Goal: Information Seeking & Learning: Learn about a topic

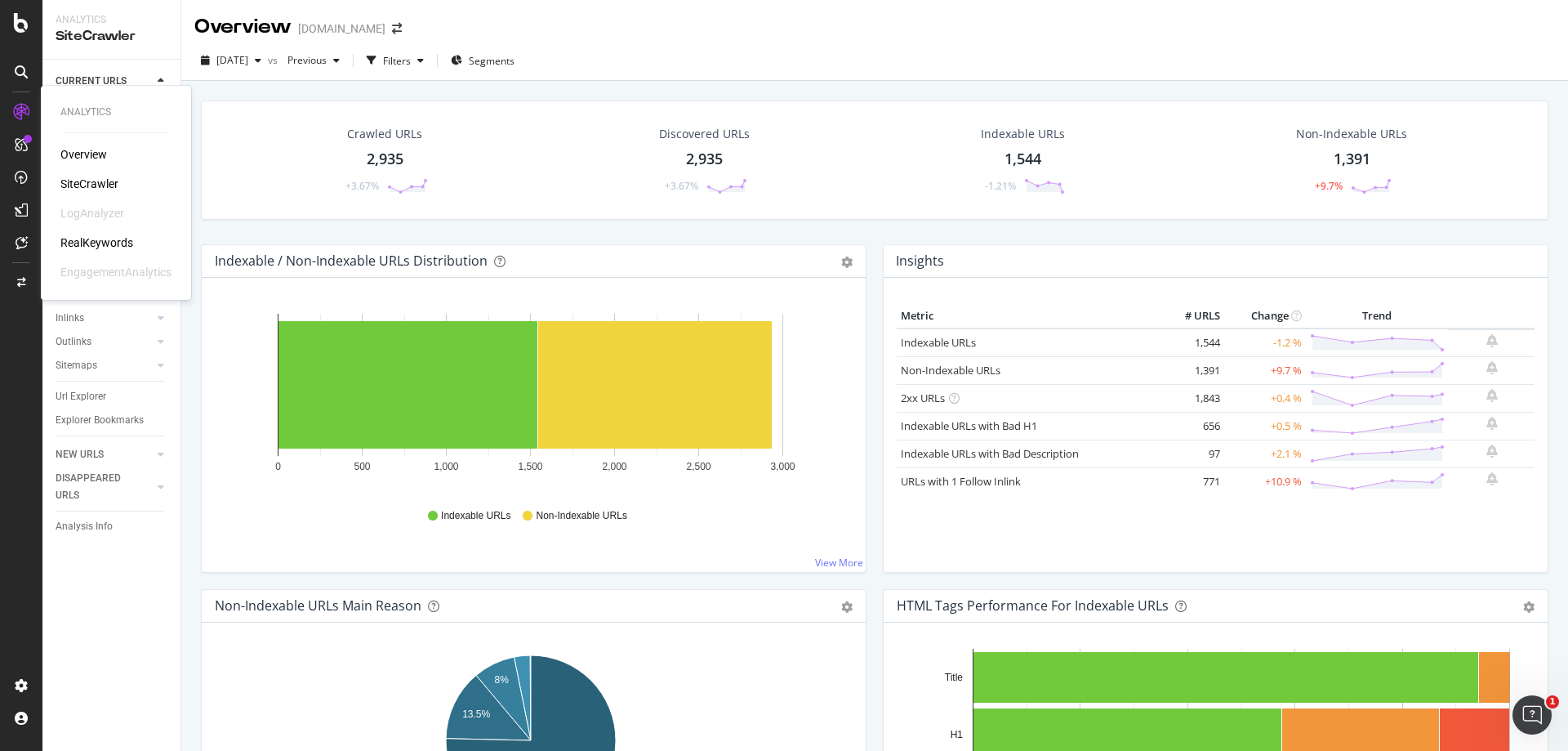
click at [81, 179] on div "SiteCrawler" at bounding box center [89, 184] width 58 height 17
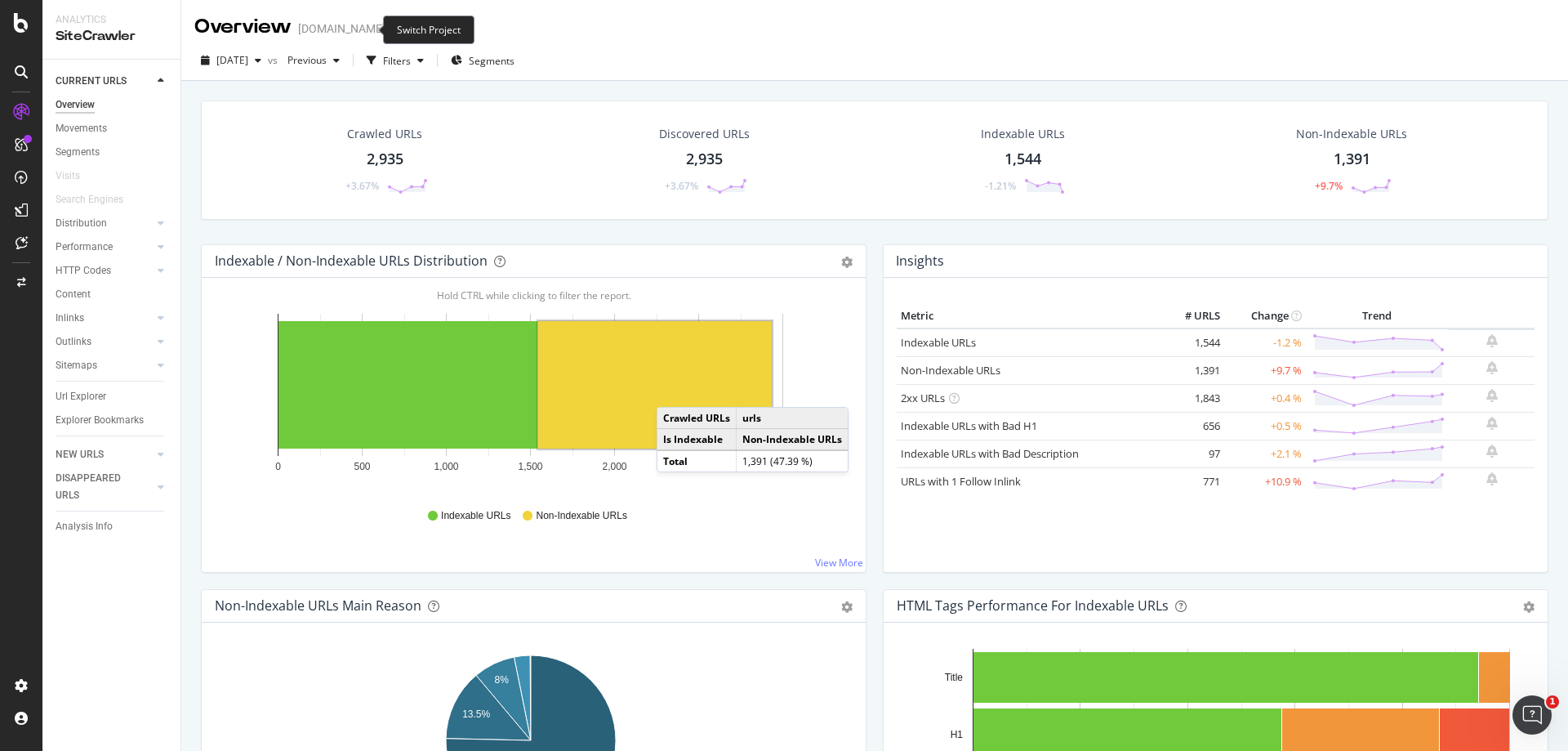
click at [392, 30] on icon "arrow-right-arrow-left" at bounding box center [397, 29] width 10 height 11
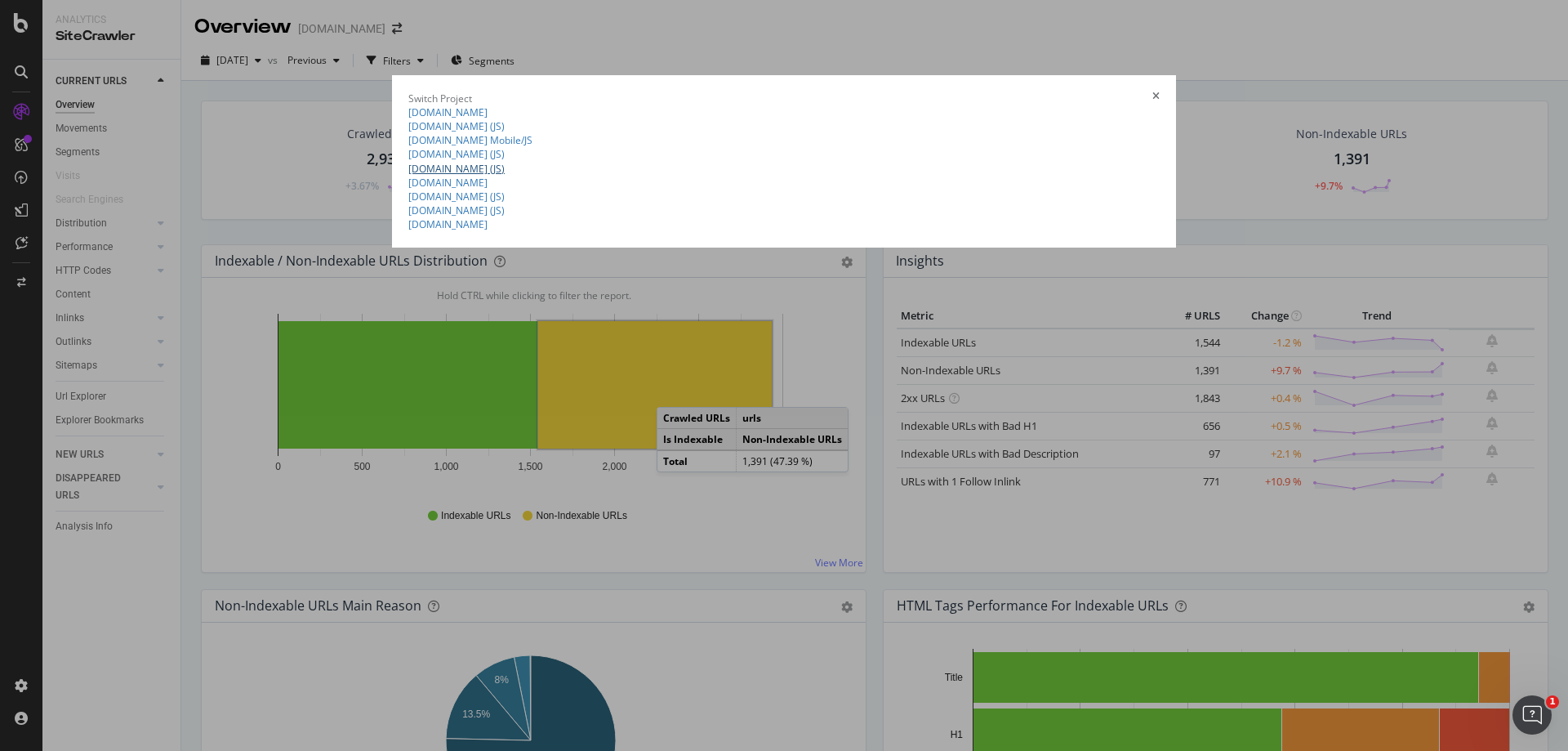
click at [409, 176] on link "[DOMAIN_NAME] (JS)" at bounding box center [456, 168] width 97 height 14
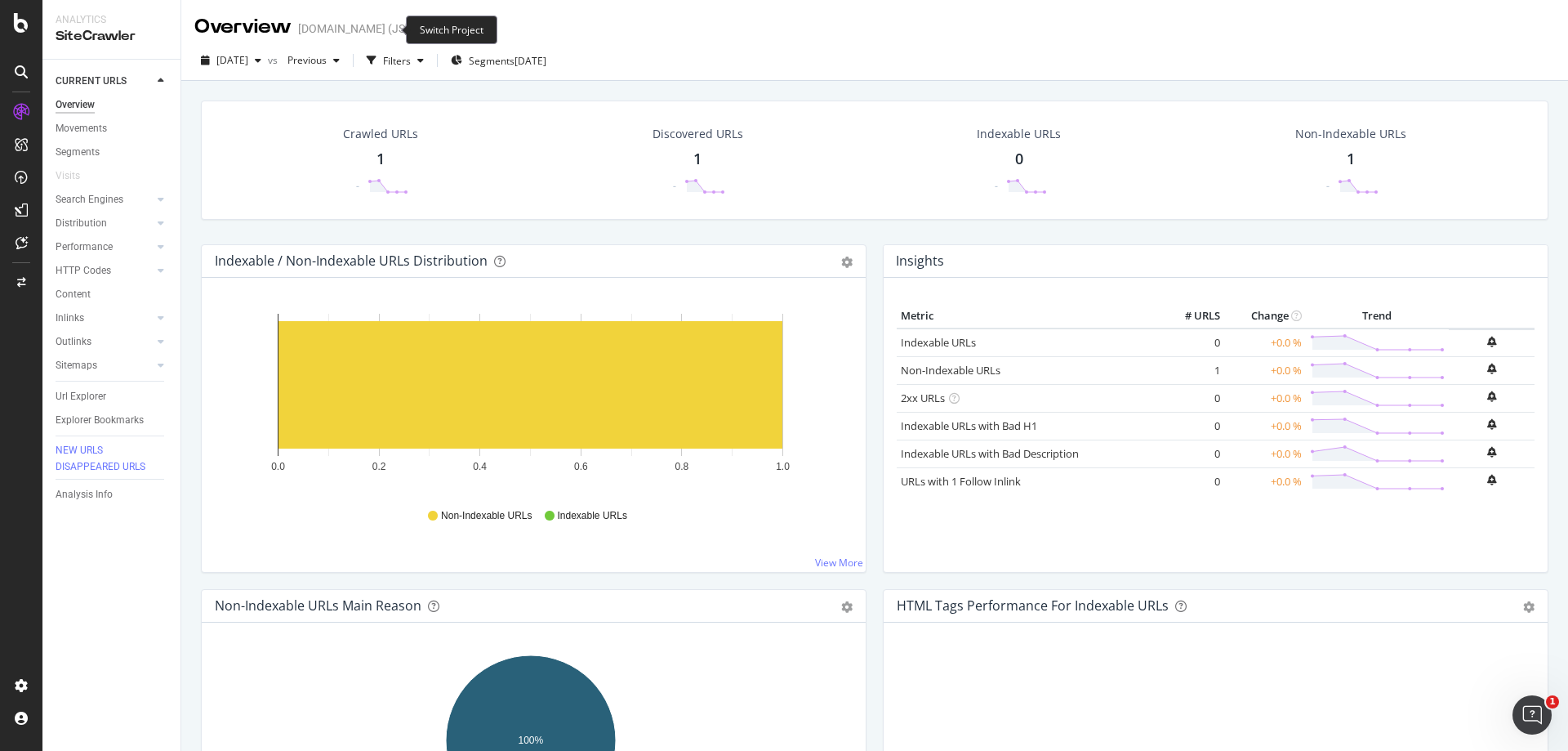
click at [416, 26] on icon "arrow-right-arrow-left" at bounding box center [421, 29] width 10 height 11
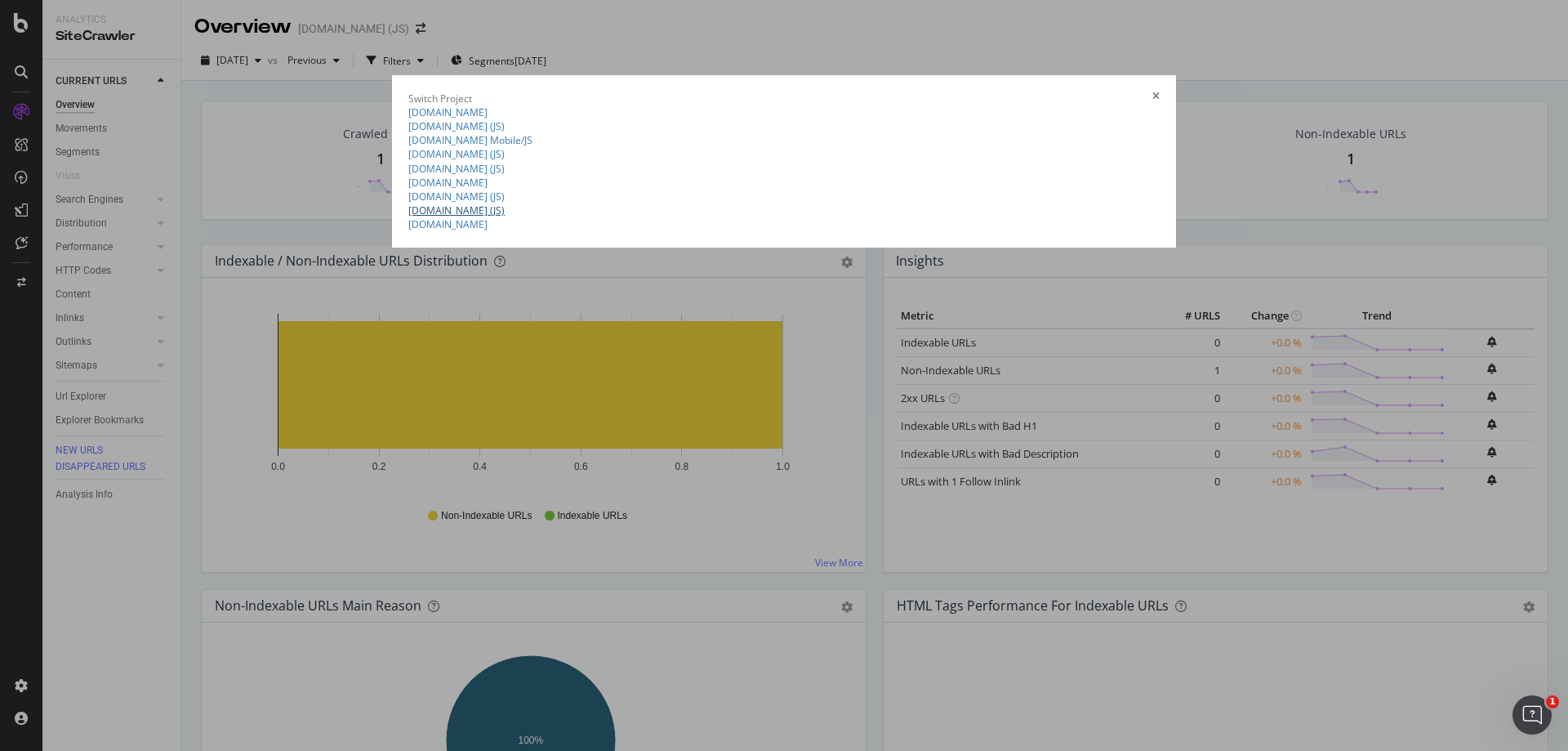
click at [409, 217] on link "[DOMAIN_NAME] (JS)" at bounding box center [456, 210] width 97 height 14
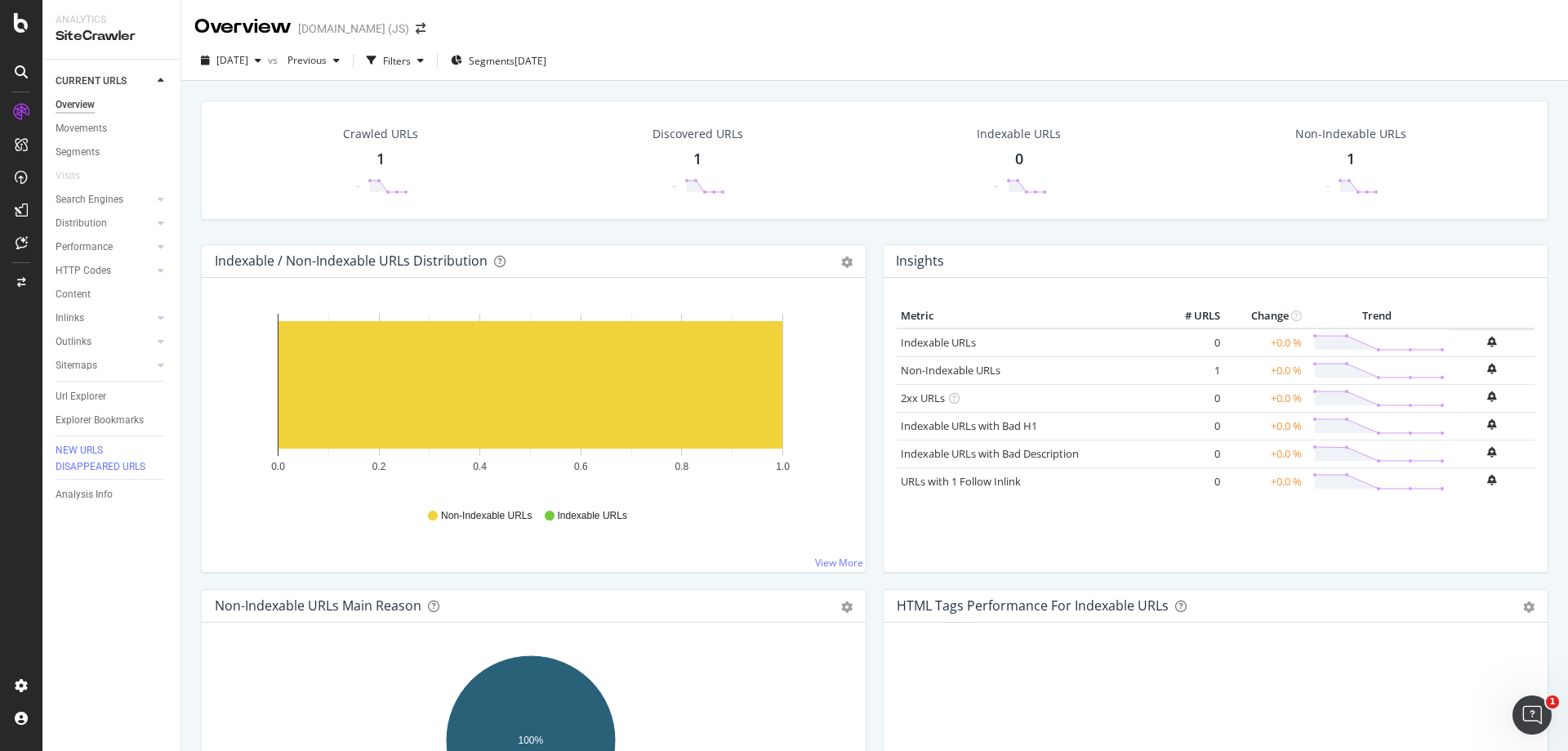
click at [22, 33] on div at bounding box center [21, 376] width 42 height 751
click at [22, 26] on icon at bounding box center [21, 22] width 15 height 19
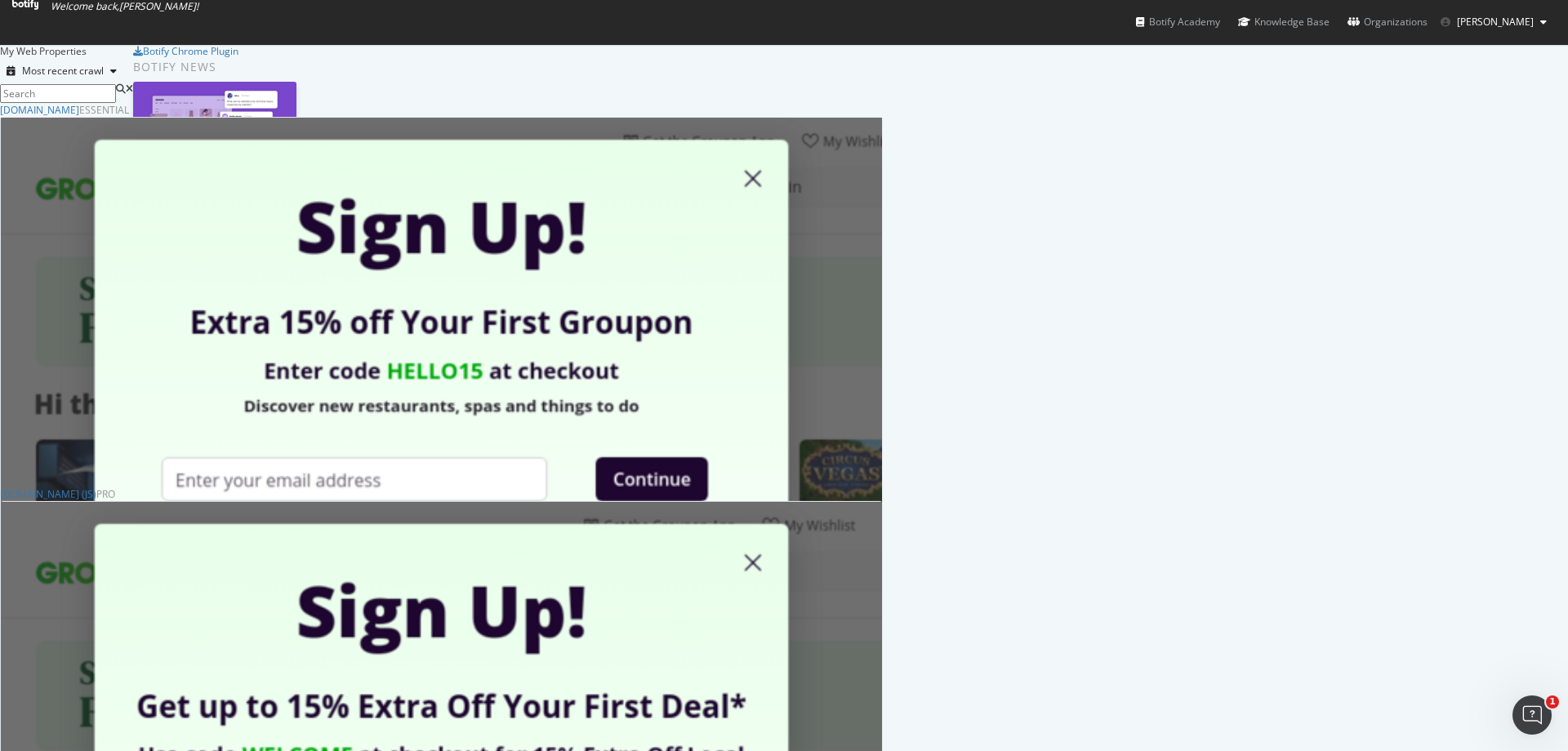
scroll to position [409, 0]
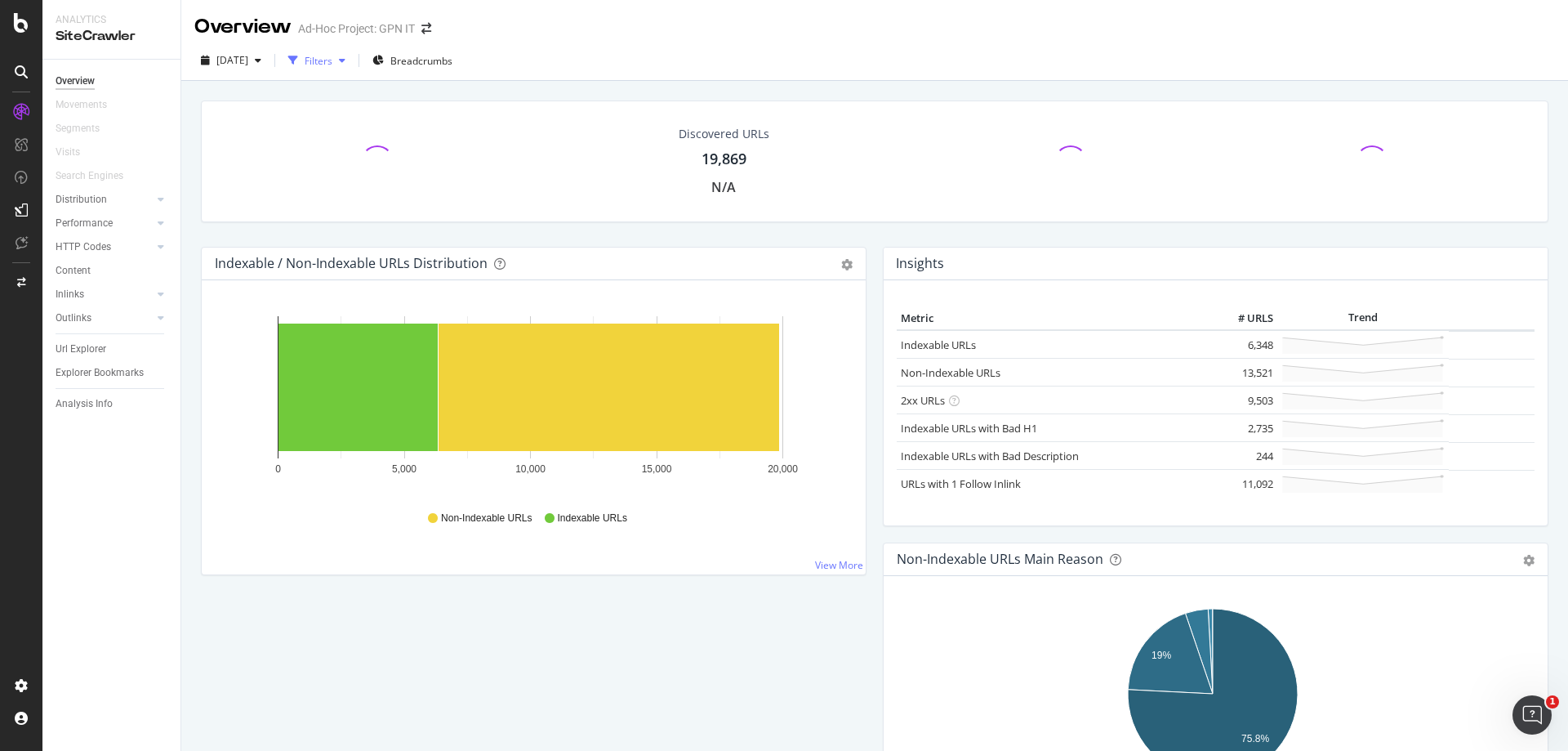
click at [332, 58] on div "Filters" at bounding box center [318, 61] width 28 height 14
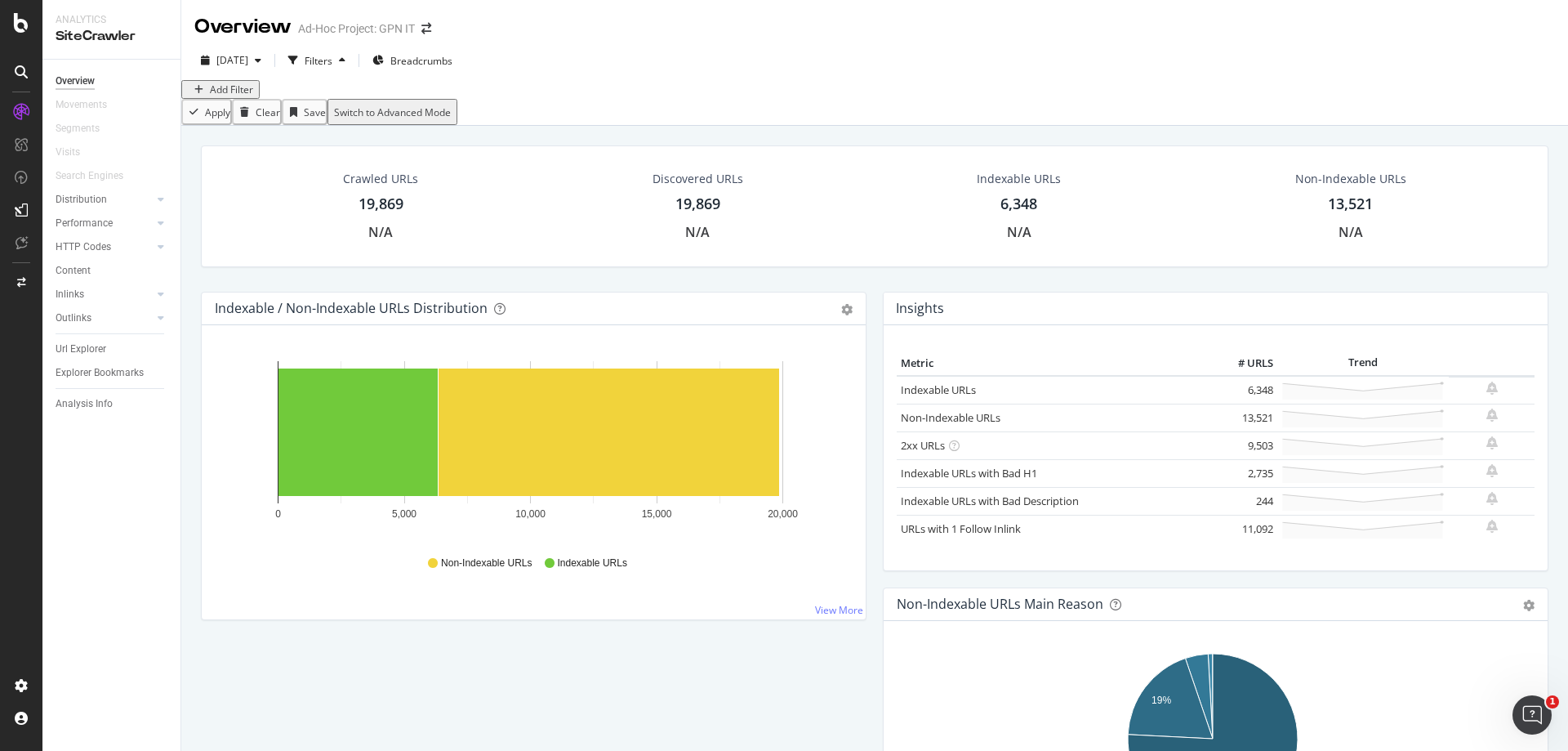
click at [236, 97] on div "Add Filter" at bounding box center [231, 89] width 43 height 14
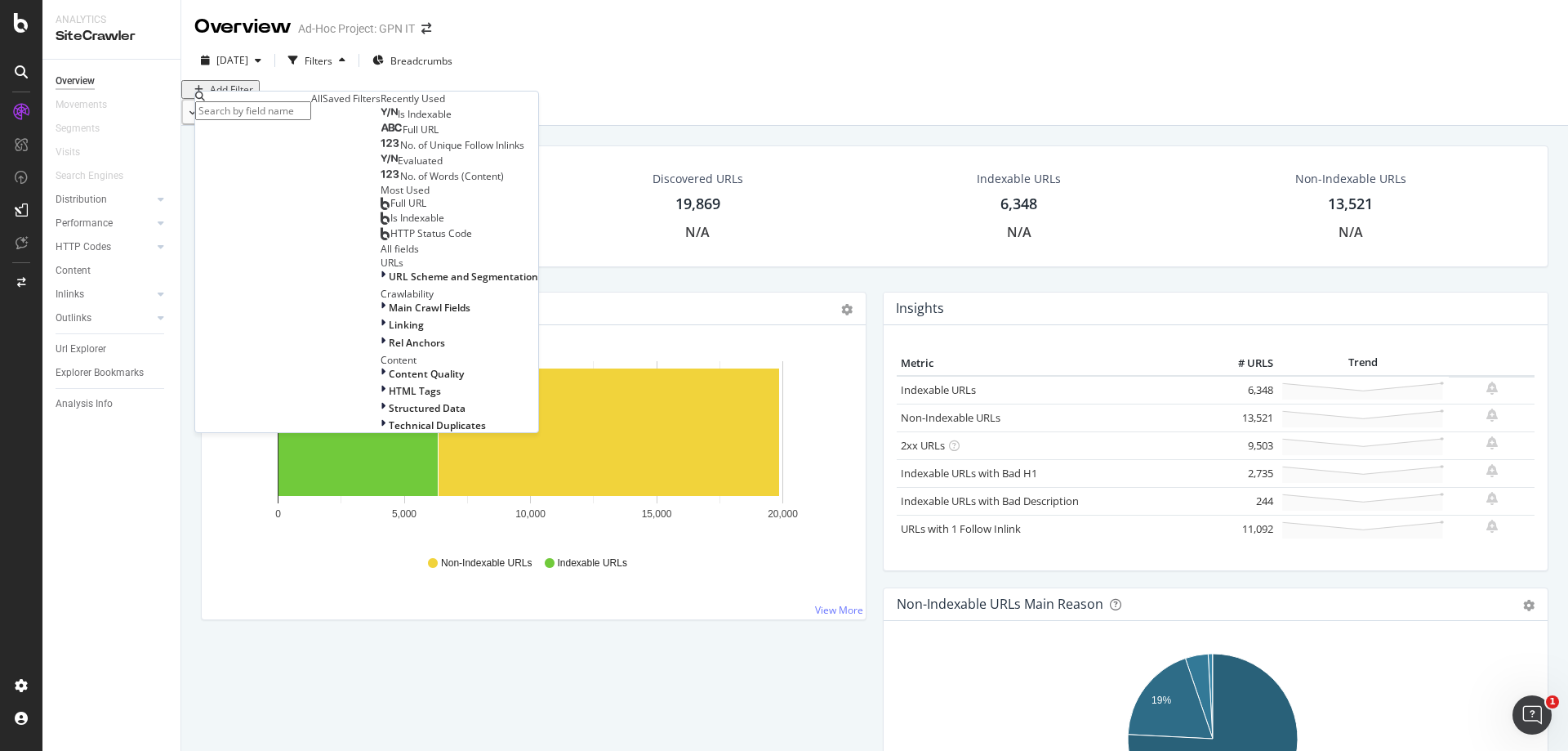
click at [381, 136] on div "Full URL" at bounding box center [409, 130] width 58 height 13
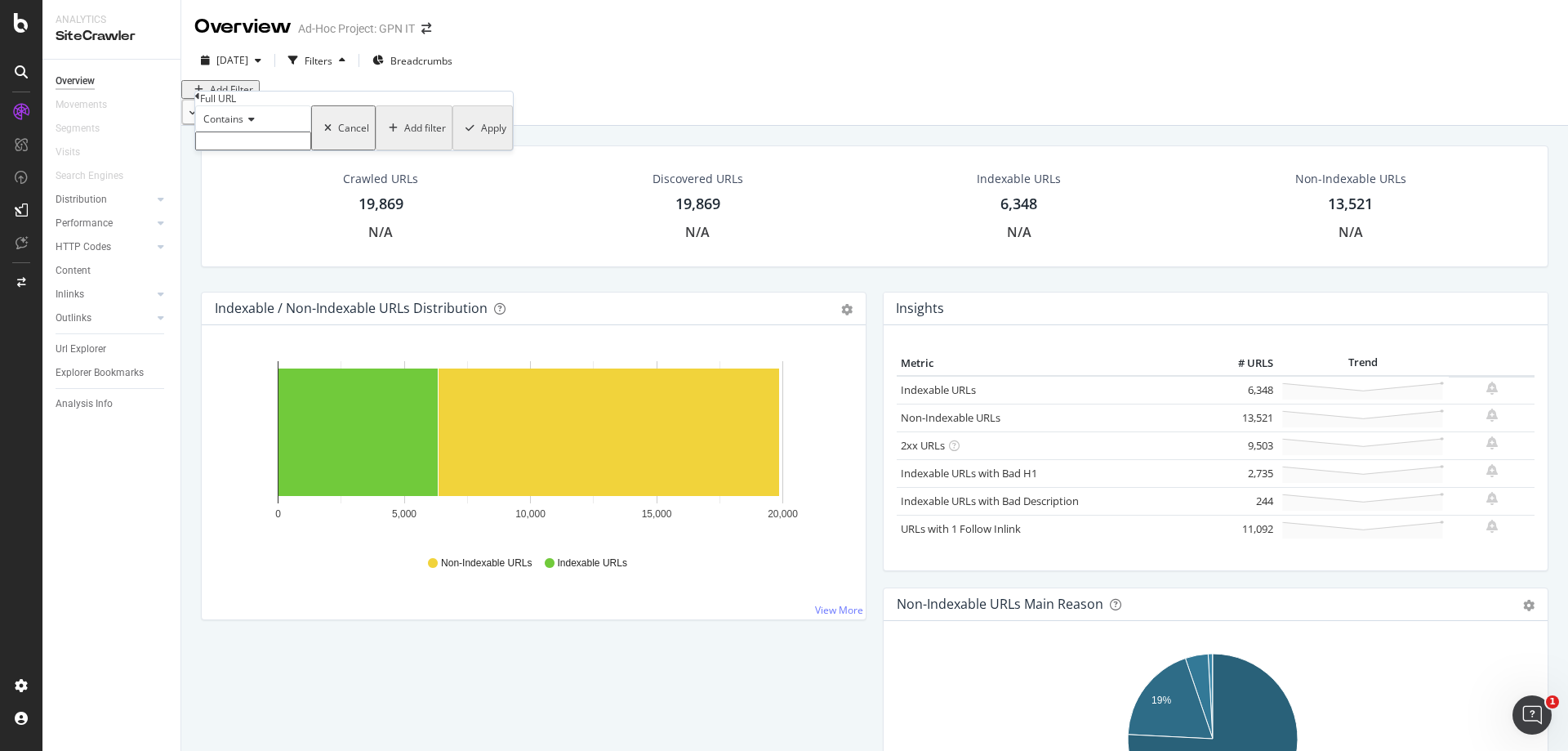
click at [274, 150] on input "text" at bounding box center [253, 141] width 116 height 18
paste input "[URL][DOMAIN_NAME]"
type input "[URL][DOMAIN_NAME]"
click at [481, 140] on div "Apply" at bounding box center [494, 133] width 26 height 14
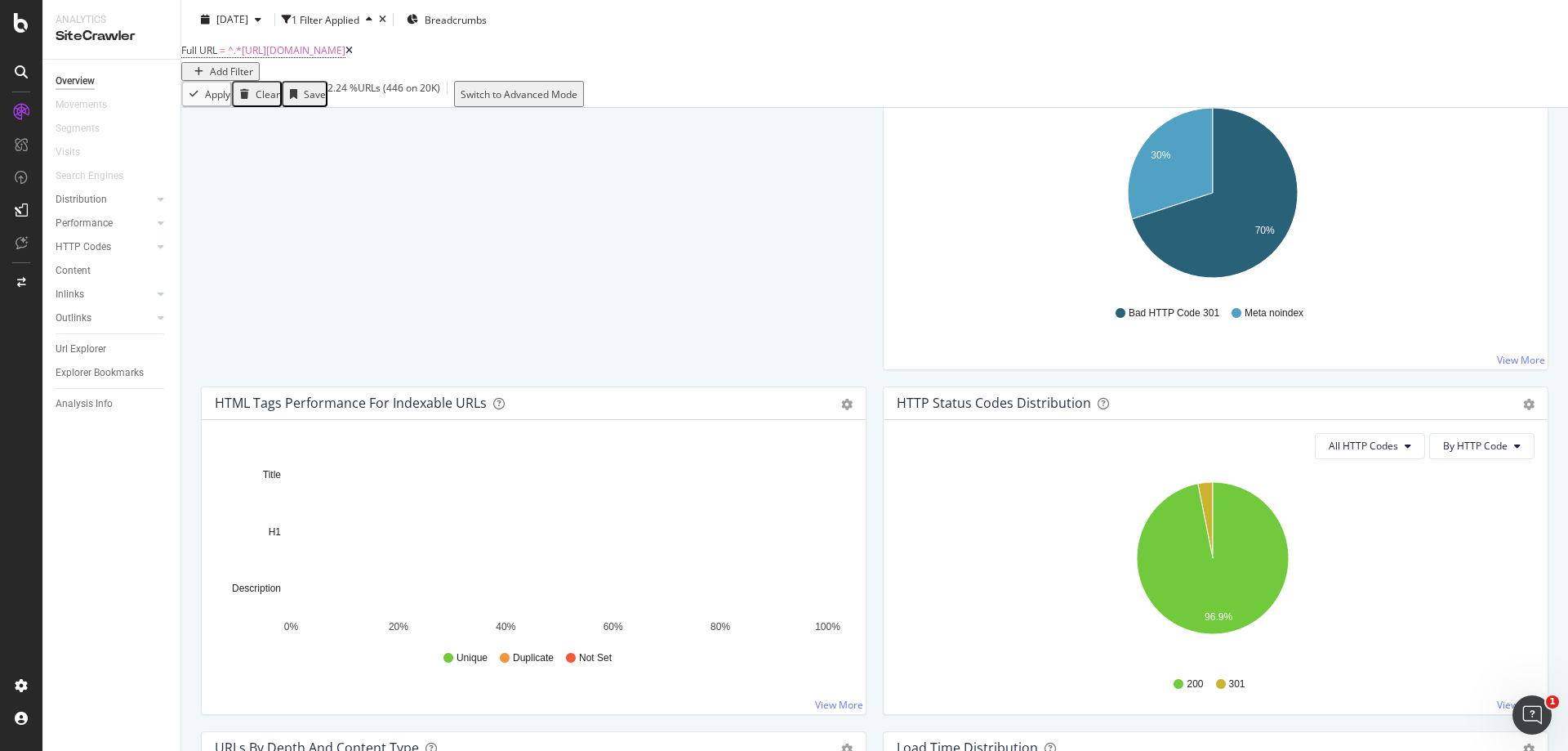
scroll to position [327, 0]
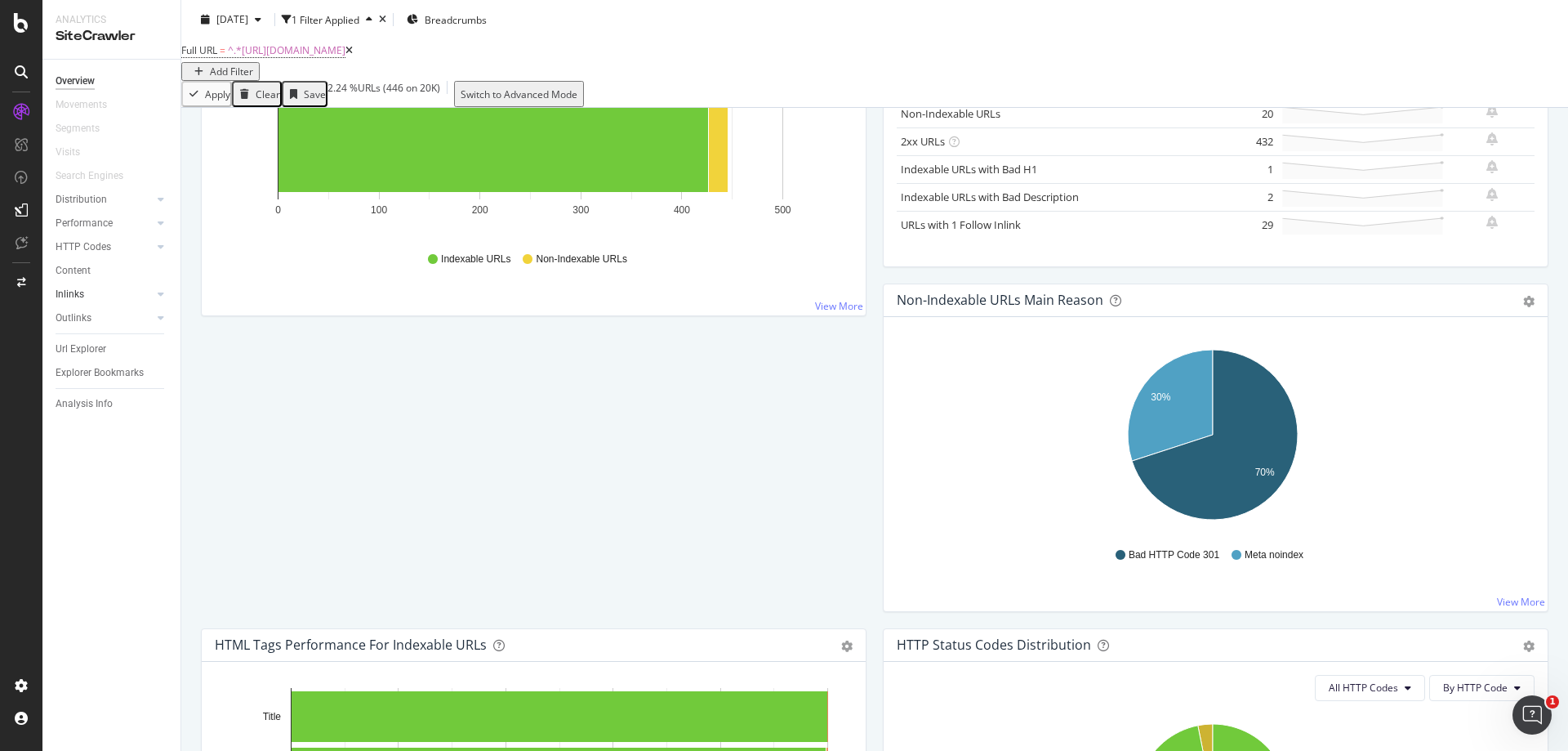
click at [152, 295] on div at bounding box center [144, 295] width 17 height 17
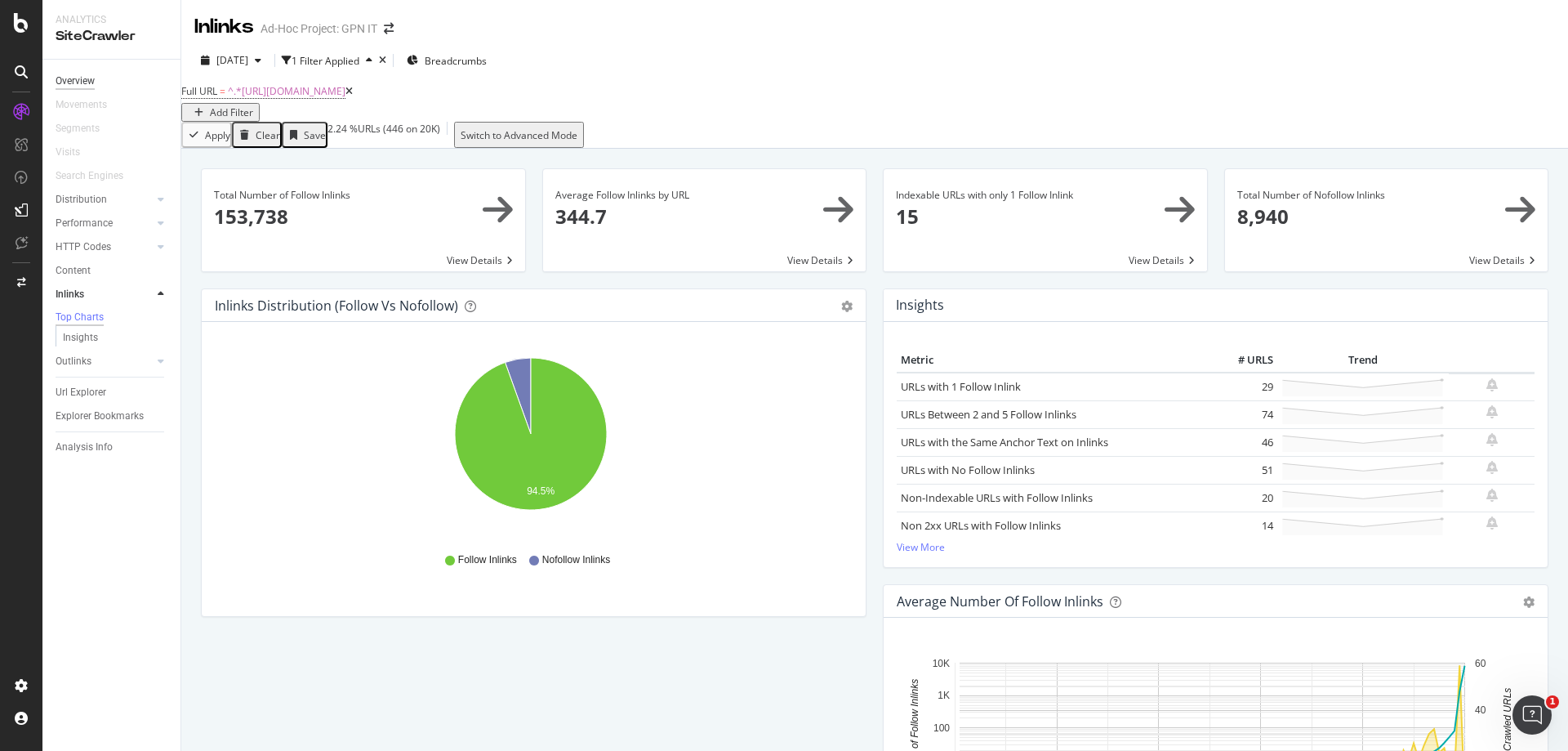
click at [72, 84] on div "Overview" at bounding box center [75, 81] width 40 height 17
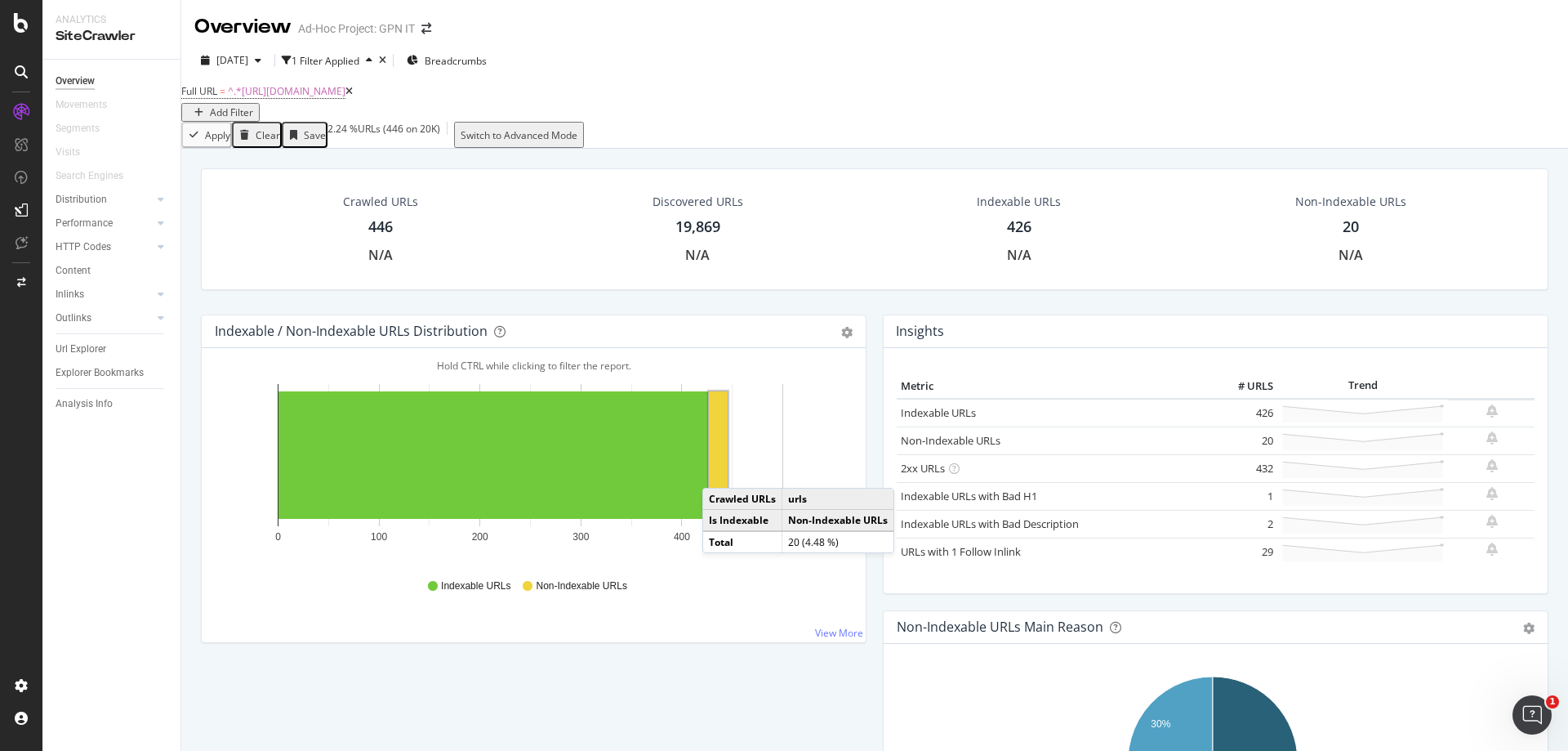
click at [719, 480] on rect "A chart." at bounding box center [719, 455] width 18 height 127
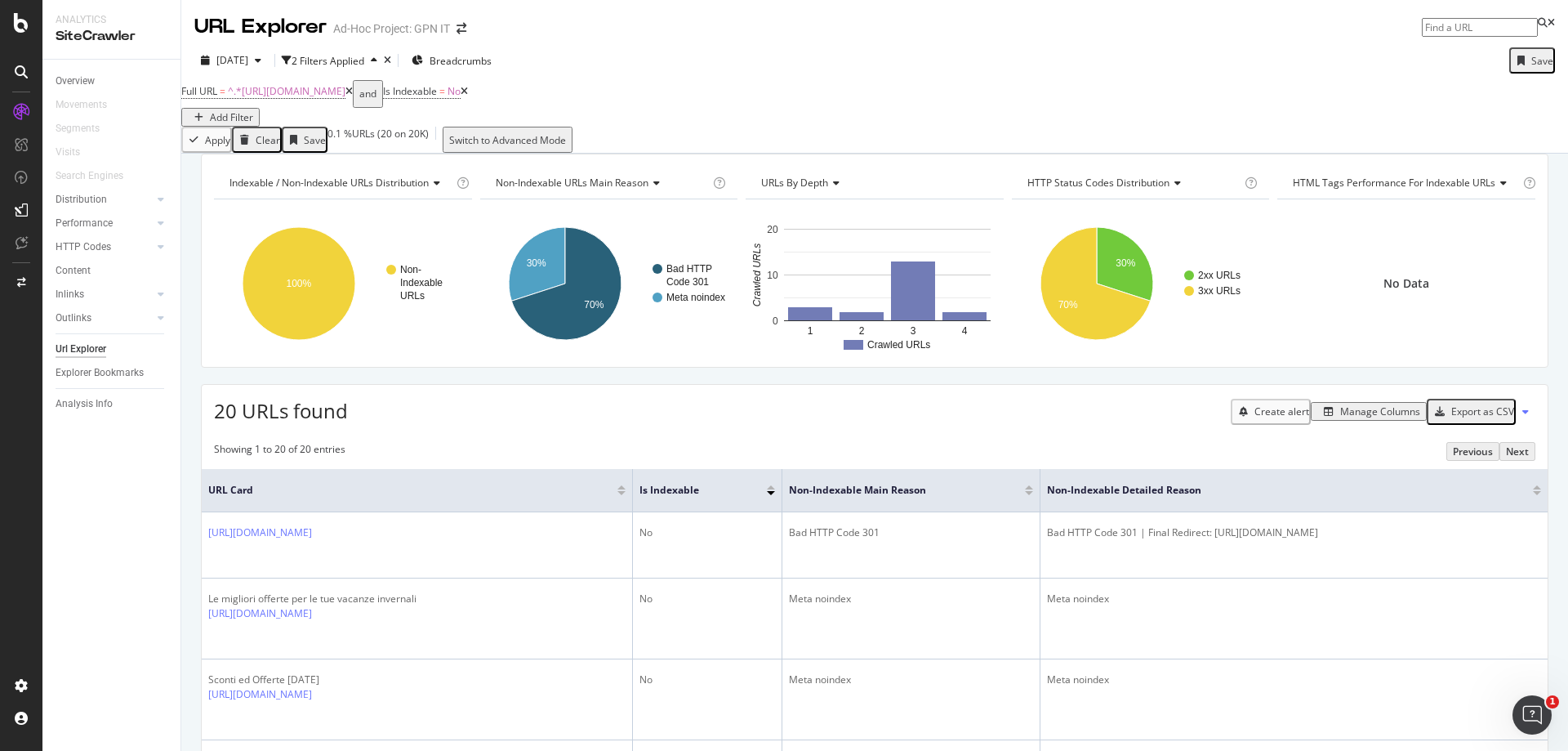
click at [468, 97] on icon at bounding box center [465, 91] width 7 height 10
